Goal: Task Accomplishment & Management: Use online tool/utility

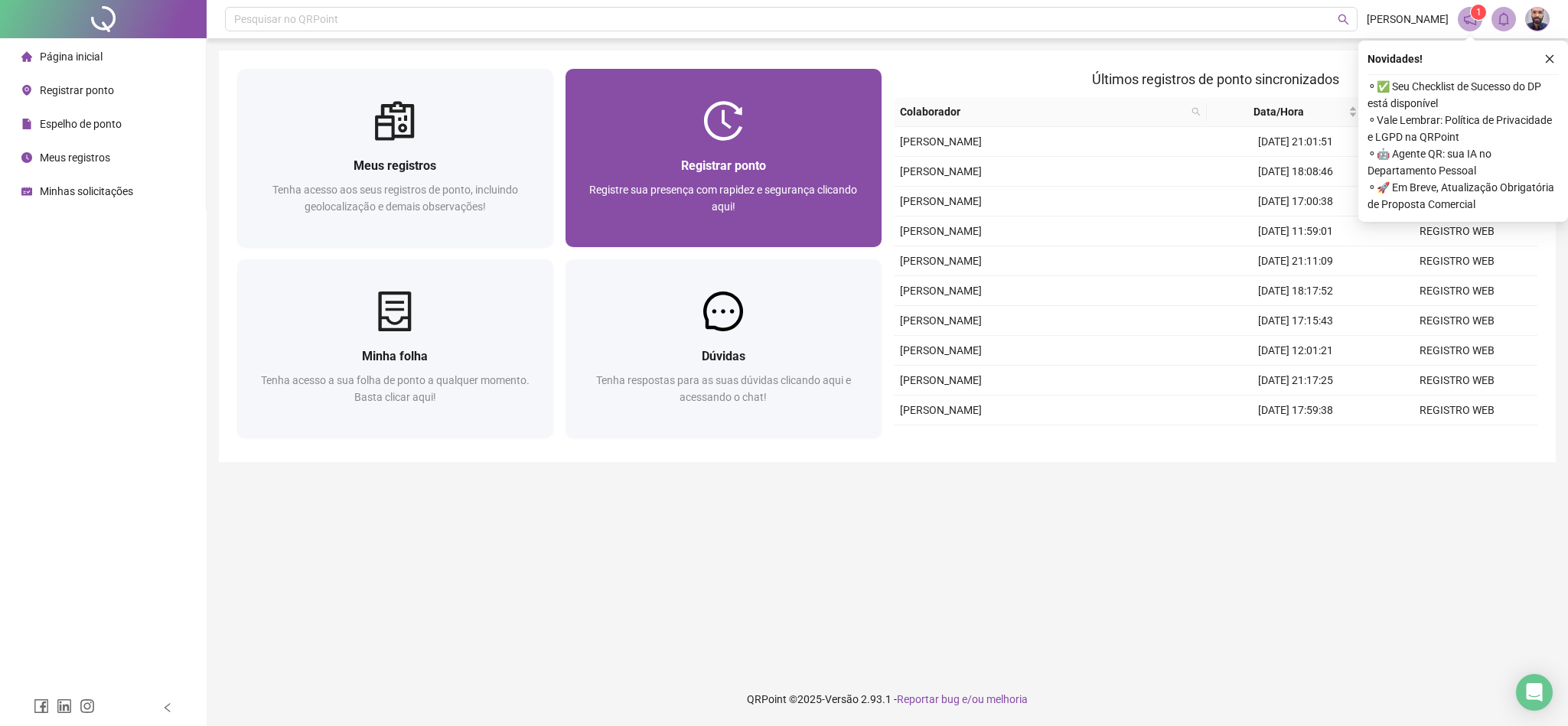
click at [623, 152] on div "Registrar ponto Registre sua presença com rapidez e segurança clicando aqui!" at bounding box center [723, 194] width 316 height 106
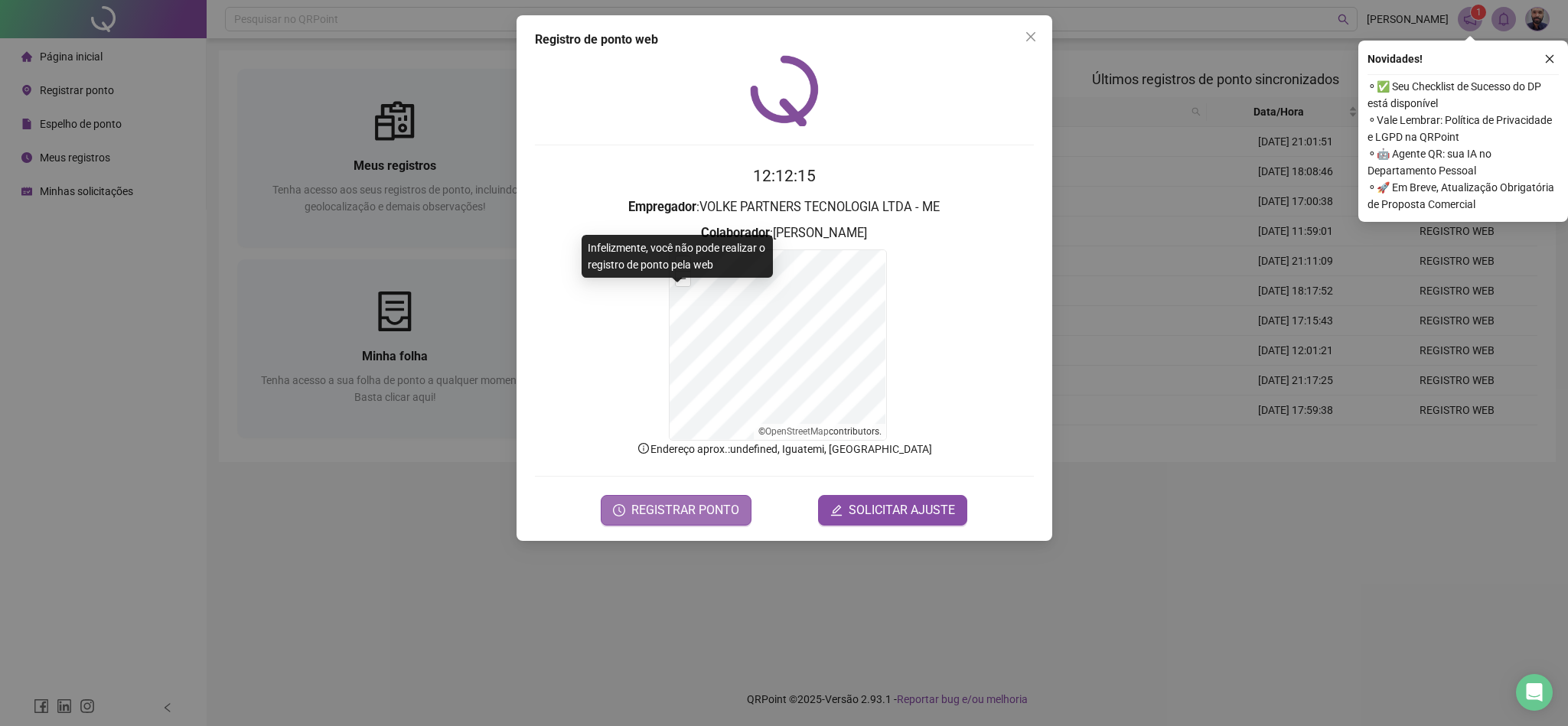
click at [668, 510] on span "REGISTRAR PONTO" at bounding box center [685, 509] width 108 height 18
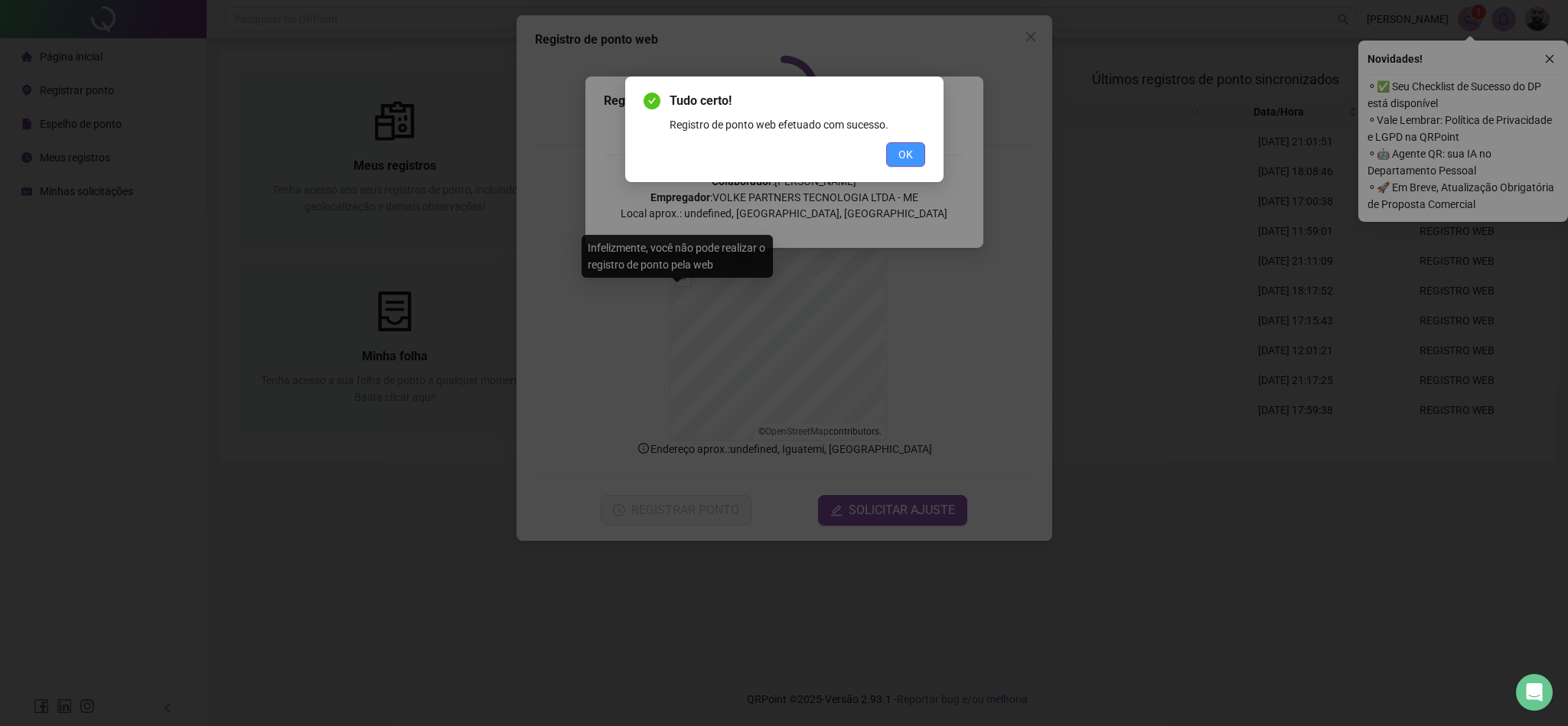
click at [916, 159] on button "OK" at bounding box center [906, 154] width 39 height 24
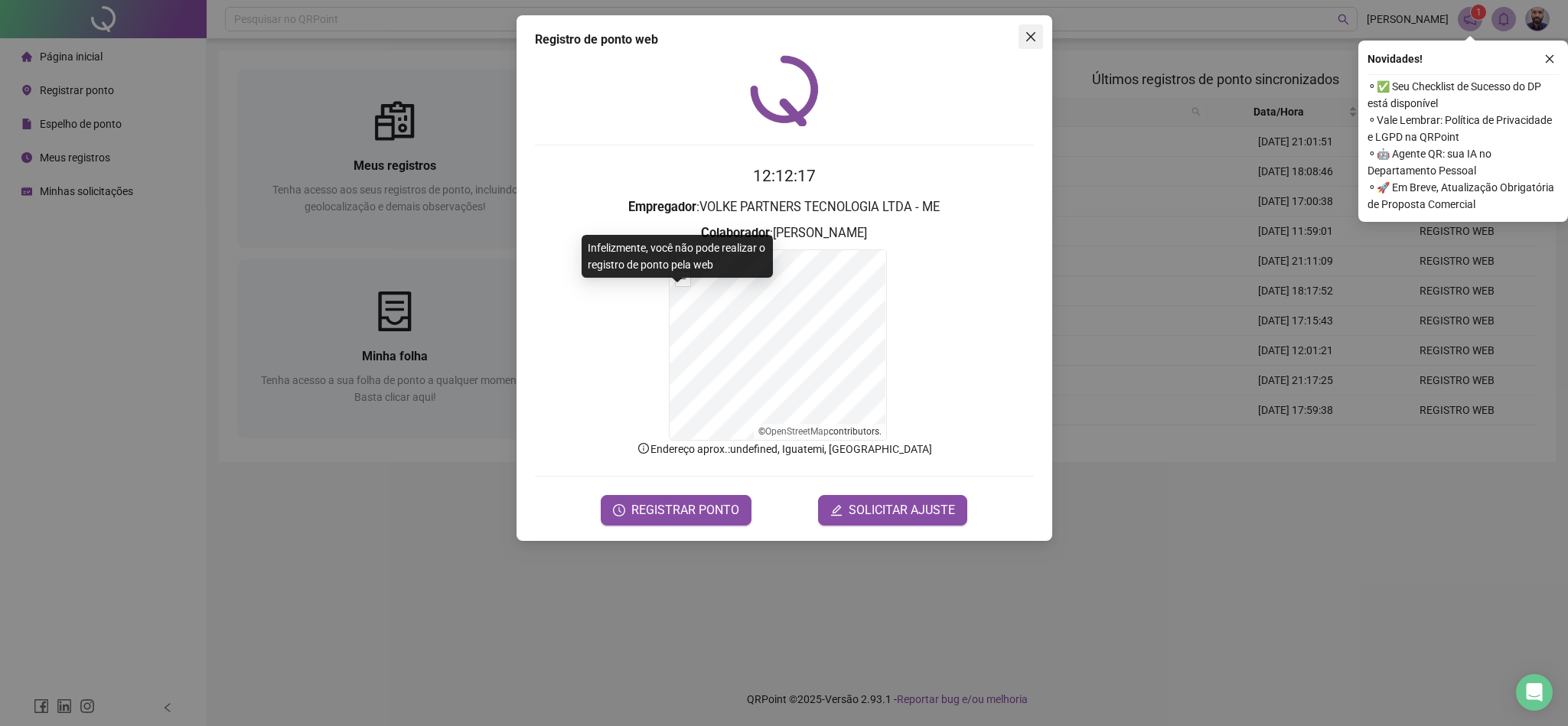
click at [1030, 40] on icon "close" at bounding box center [1030, 37] width 13 height 13
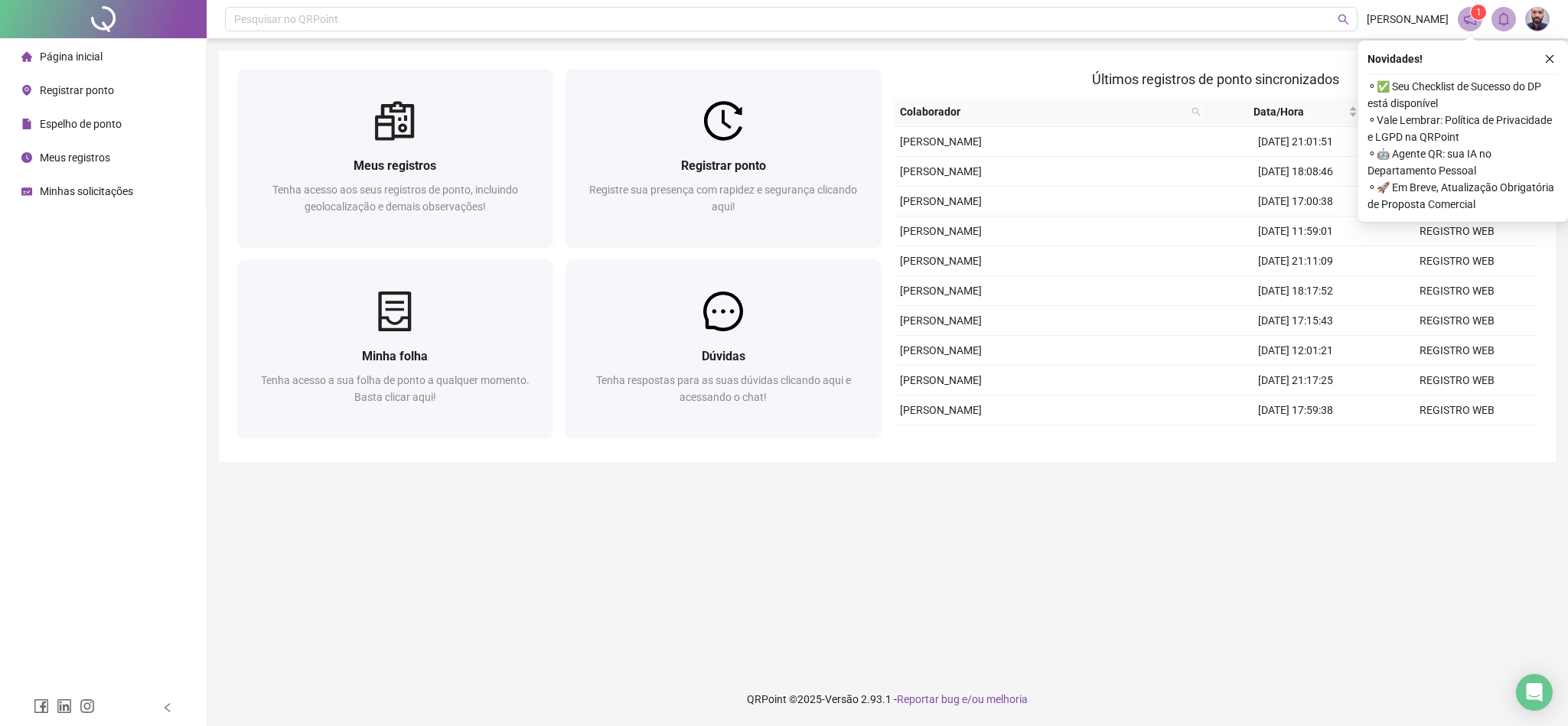
click at [81, 182] on div "Minhas solicitações" at bounding box center [77, 192] width 111 height 31
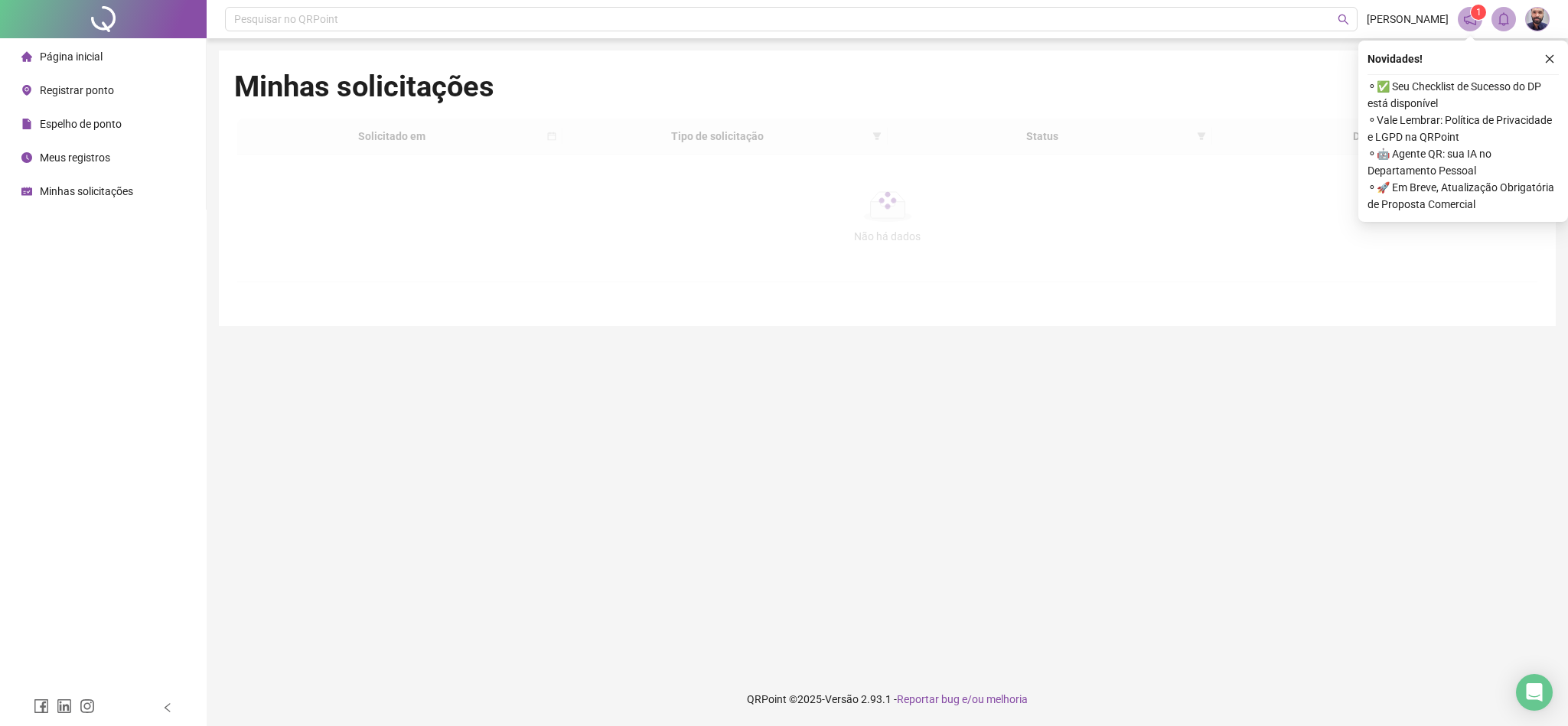
click at [89, 65] on div "Página inicial" at bounding box center [62, 57] width 81 height 31
